Goal: Task Accomplishment & Management: Manage account settings

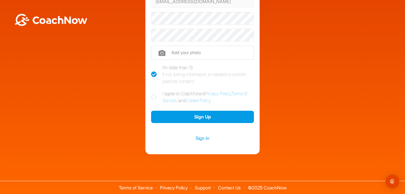
scroll to position [85, 0]
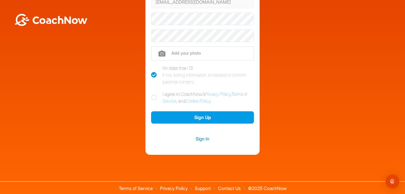
click at [205, 139] on link "Sign In" at bounding box center [202, 138] width 103 height 7
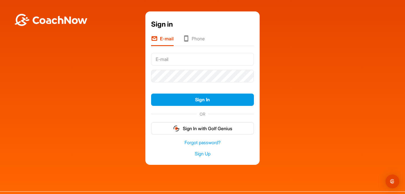
click at [196, 40] on li "Phone" at bounding box center [194, 40] width 22 height 11
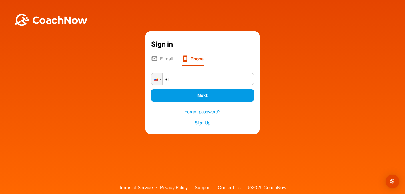
click at [160, 57] on li "E-mail" at bounding box center [161, 60] width 21 height 11
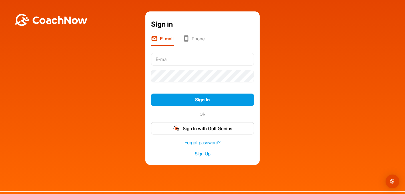
click at [196, 37] on li "Phone" at bounding box center [194, 40] width 22 height 11
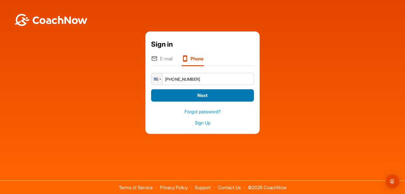
type input "[PHONE_NUMBER]"
click at [189, 93] on button "Next" at bounding box center [202, 95] width 103 height 12
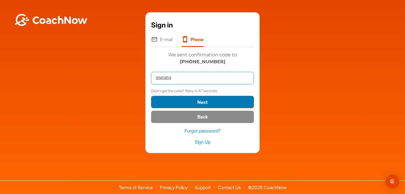
type input "998959"
click at [212, 104] on button "Next" at bounding box center [202, 102] width 103 height 12
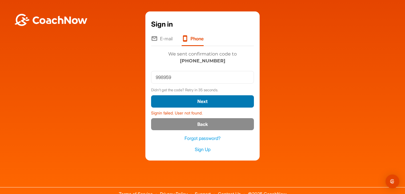
click at [209, 103] on button "Next" at bounding box center [202, 101] width 103 height 12
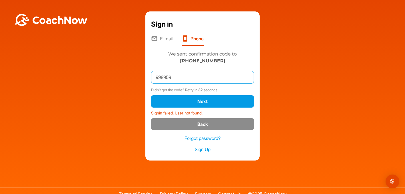
click at [184, 76] on input "998959" at bounding box center [202, 77] width 103 height 13
type input "998959"
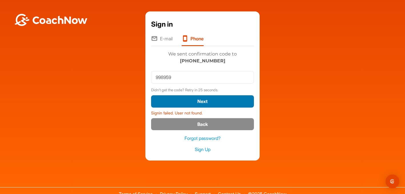
click at [198, 96] on button "Next" at bounding box center [202, 101] width 103 height 12
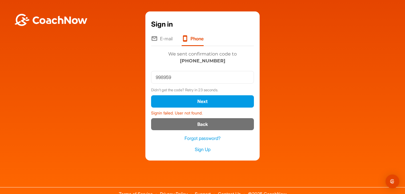
click at [204, 122] on button "Back" at bounding box center [202, 124] width 103 height 12
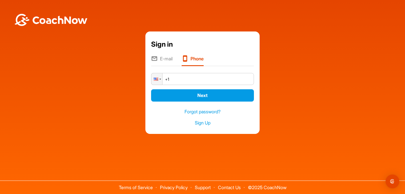
click at [215, 81] on input "+1" at bounding box center [202, 79] width 103 height 12
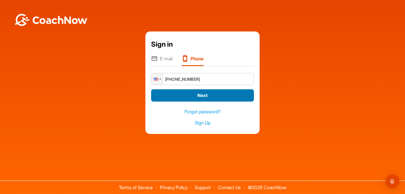
type input "[PHONE_NUMBER]"
click at [221, 97] on button "Next" at bounding box center [202, 95] width 103 height 12
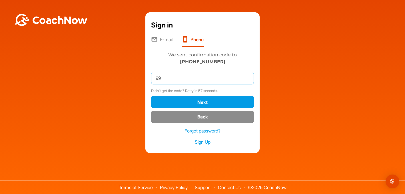
type input "9"
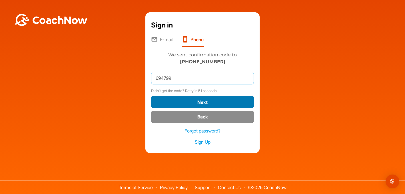
type input "694799"
click at [196, 99] on button "Next" at bounding box center [202, 102] width 103 height 12
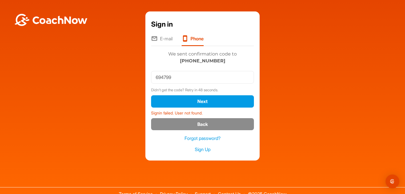
click at [165, 40] on li "E-mail" at bounding box center [161, 40] width 21 height 11
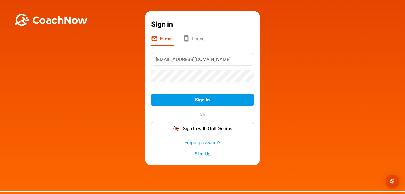
type input "[EMAIL_ADDRESS][DOMAIN_NAME]"
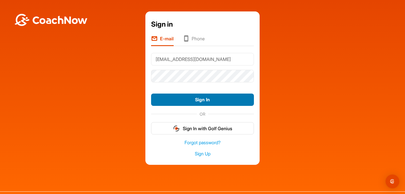
click at [178, 98] on button "Sign In" at bounding box center [202, 99] width 103 height 12
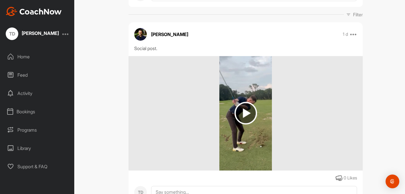
scroll to position [73, 0]
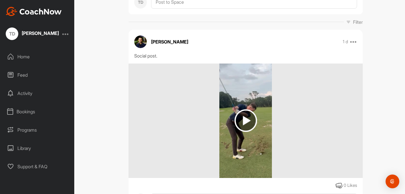
click at [251, 132] on img at bounding box center [246, 120] width 23 height 23
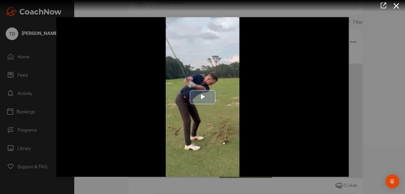
click at [203, 97] on span "Video Player" at bounding box center [203, 97] width 0 height 0
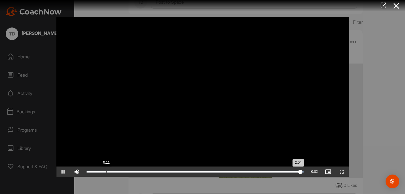
click at [107, 171] on div "Loaded : 100.00% 0:11 2:04" at bounding box center [195, 172] width 217 height 2
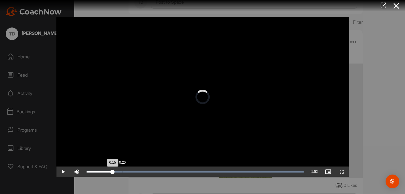
click at [122, 172] on div "Loaded : 100.00% 0:20 0:15" at bounding box center [195, 172] width 217 height 2
click at [133, 172] on div "Loaded : 100.00% 0:27 0:21" at bounding box center [195, 172] width 217 height 2
click at [124, 171] on div "Loaded : 100.00% 0:21 0:21" at bounding box center [195, 172] width 217 height 2
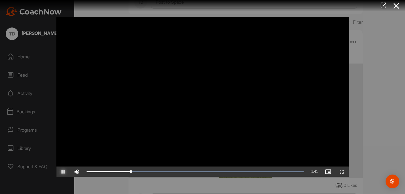
click at [63, 172] on span "Video Player" at bounding box center [63, 172] width 14 height 0
